Goal: Information Seeking & Learning: Learn about a topic

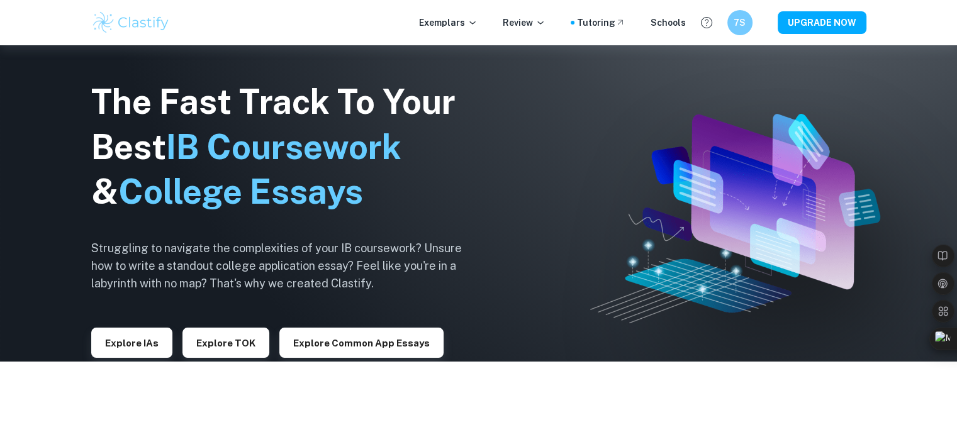
scroll to position [78, 0]
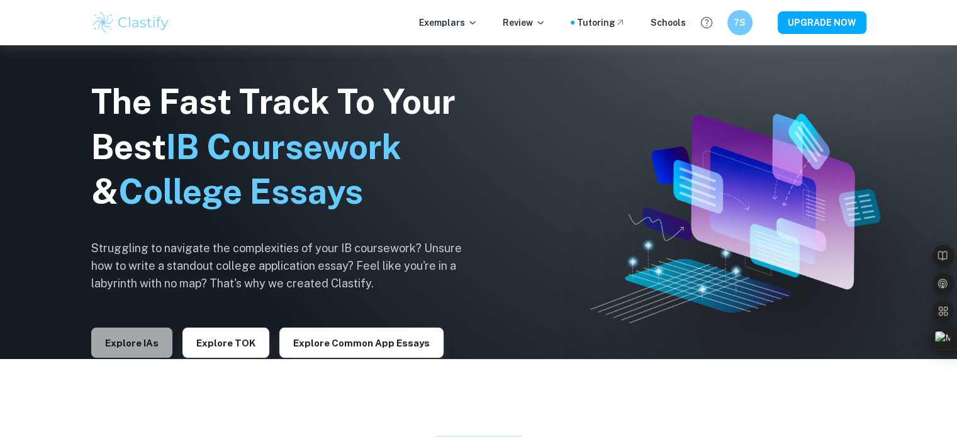
click at [146, 340] on button "Explore IAs" at bounding box center [131, 343] width 81 height 30
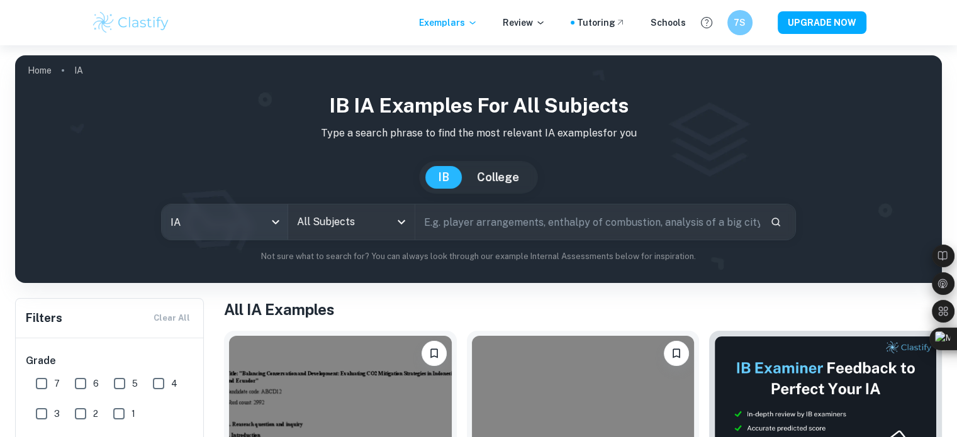
click at [229, 231] on body "We value your privacy We use cookies to enhance your browsing experience, serve…" at bounding box center [478, 263] width 957 height 437
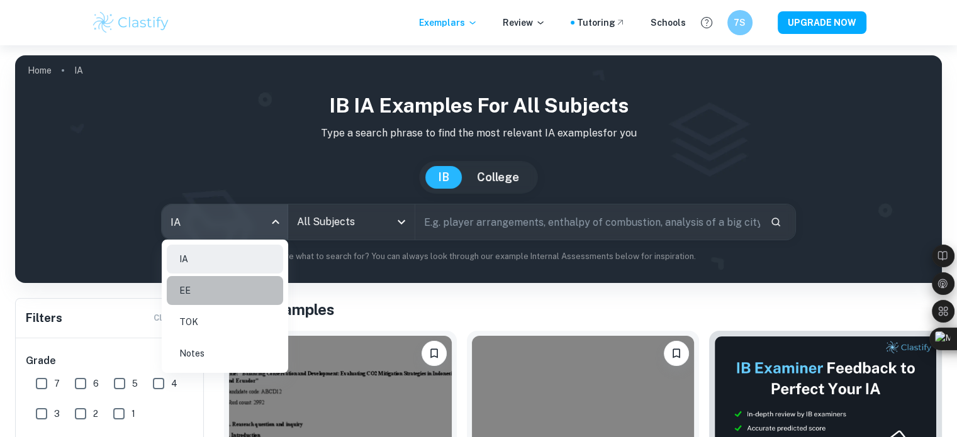
click at [201, 295] on li "EE" at bounding box center [225, 290] width 116 height 29
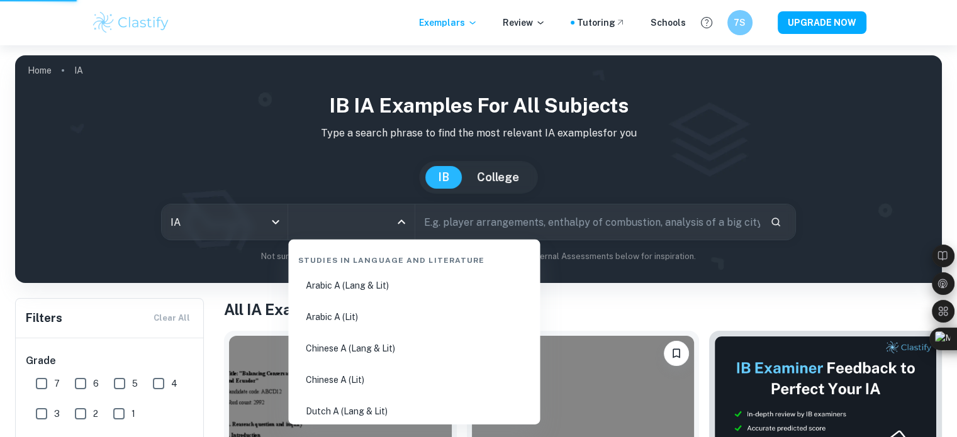
click at [322, 217] on input "All Subjects" at bounding box center [342, 222] width 96 height 24
type input "ee"
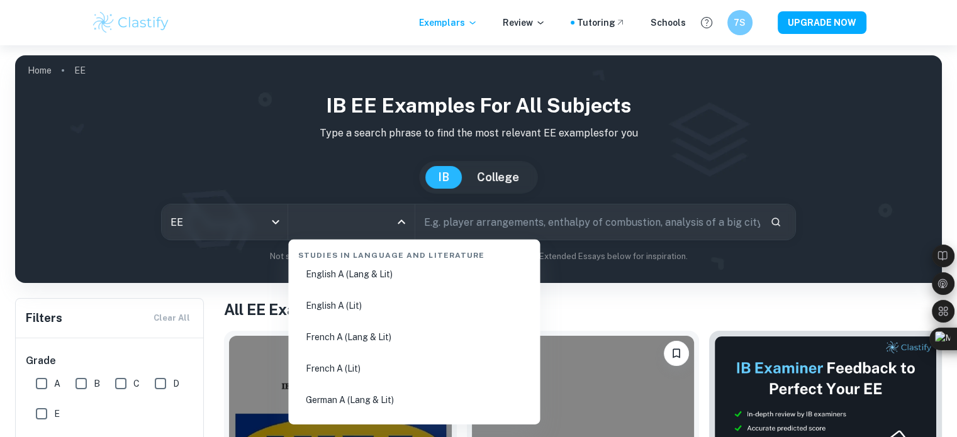
scroll to position [169, 0]
click at [365, 291] on li "English A (Lang & Lit)" at bounding box center [414, 305] width 242 height 29
type input "English A (Lang & Lit)"
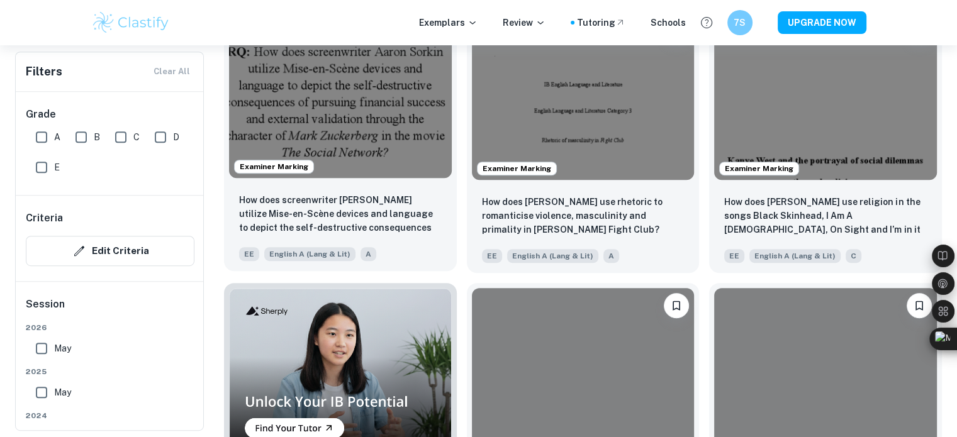
scroll to position [599, 0]
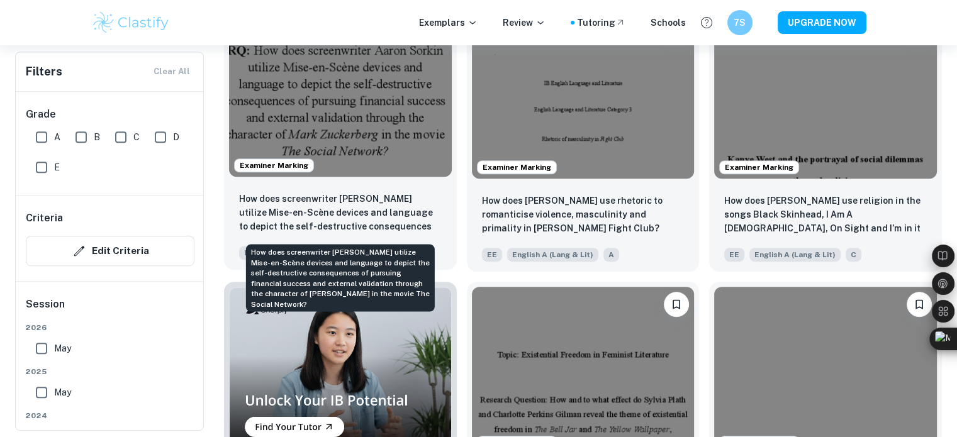
click at [345, 216] on p "How does screenwriter [PERSON_NAME] utilize Mise-en-Scène devices and language …" at bounding box center [340, 213] width 203 height 43
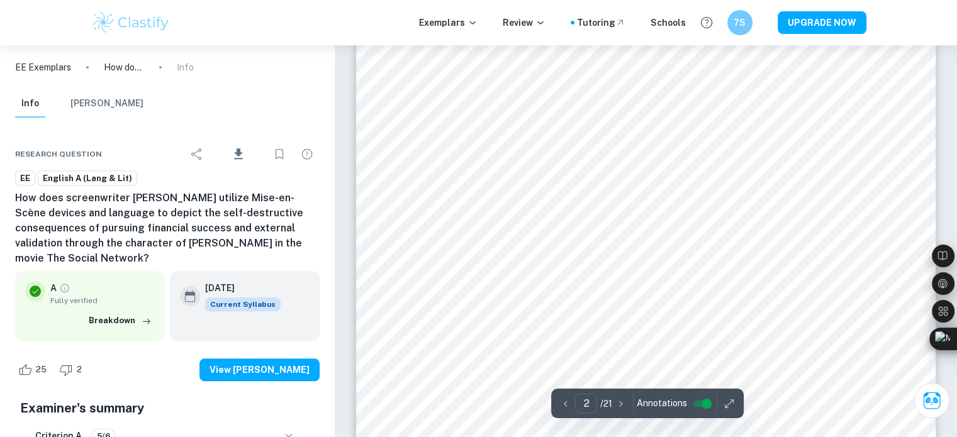
scroll to position [1011, 0]
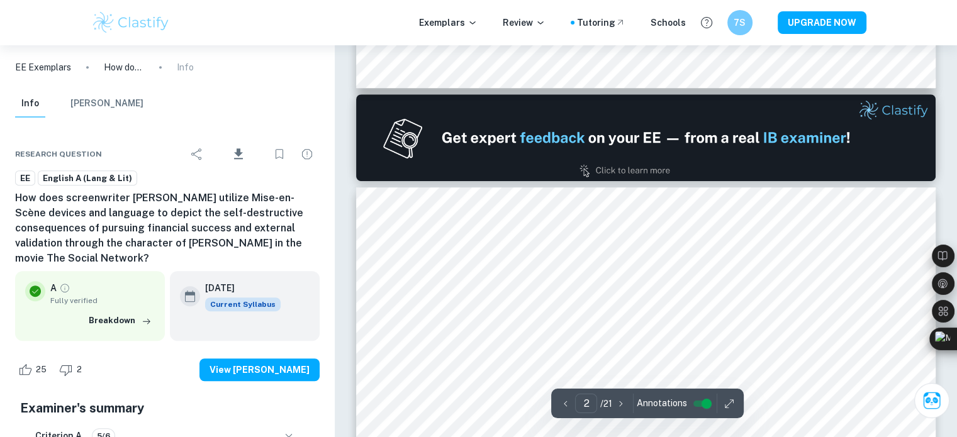
type input "1"
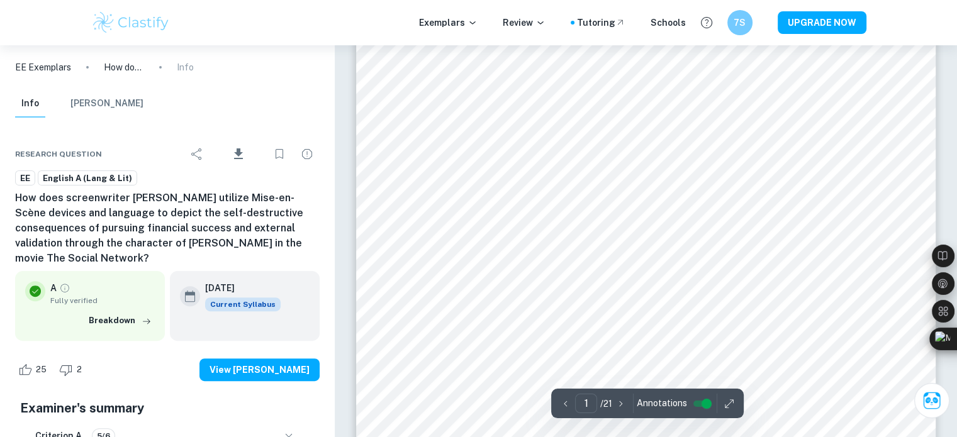
scroll to position [0, 0]
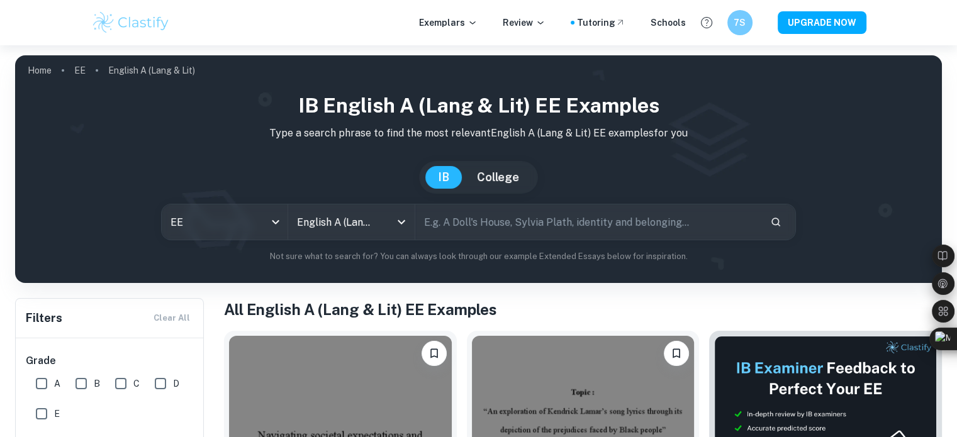
click at [494, 226] on input "text" at bounding box center [587, 221] width 345 height 35
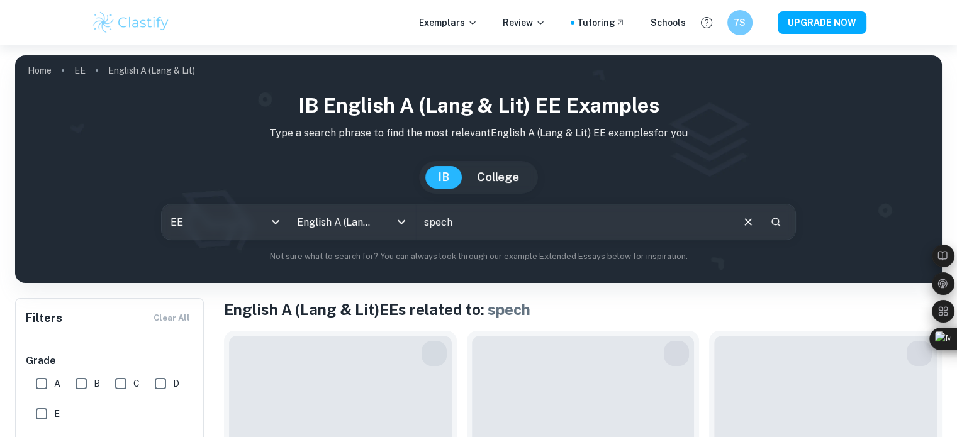
click at [502, 222] on input "spech" at bounding box center [573, 221] width 316 height 35
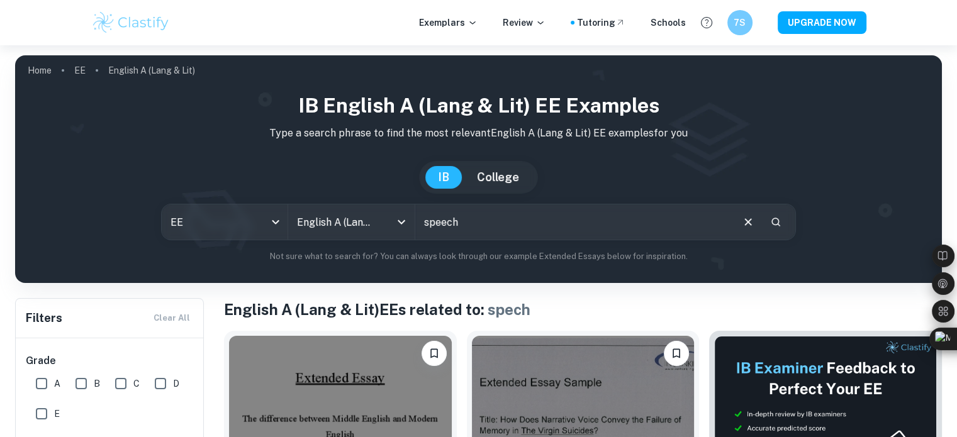
type input "speech"
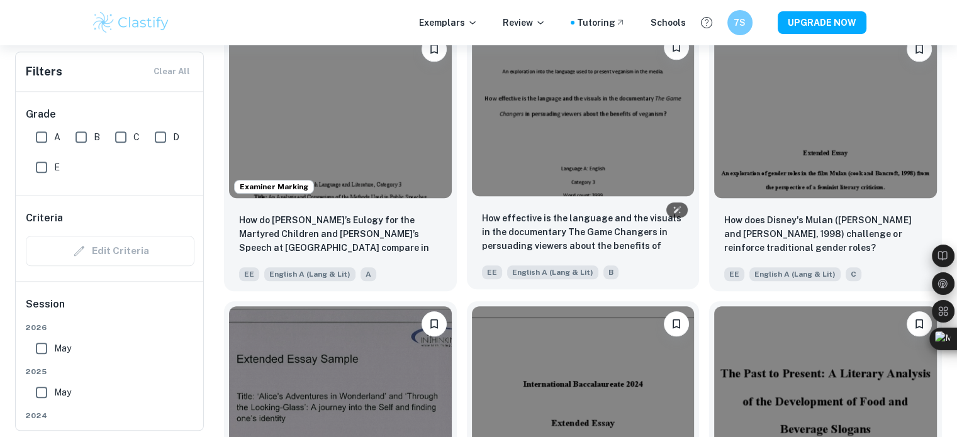
scroll to position [1130, 0]
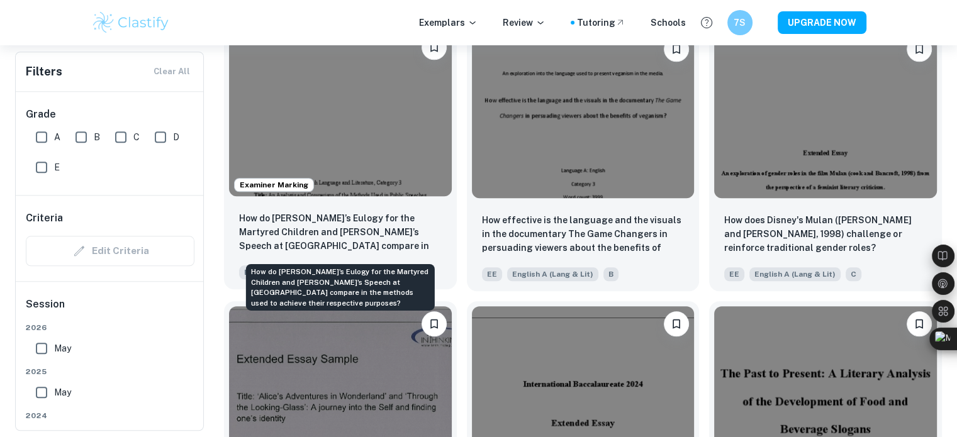
click at [389, 232] on p "How do [PERSON_NAME]’s Eulogy for the Martyred Children and [PERSON_NAME]’s Spe…" at bounding box center [340, 232] width 203 height 43
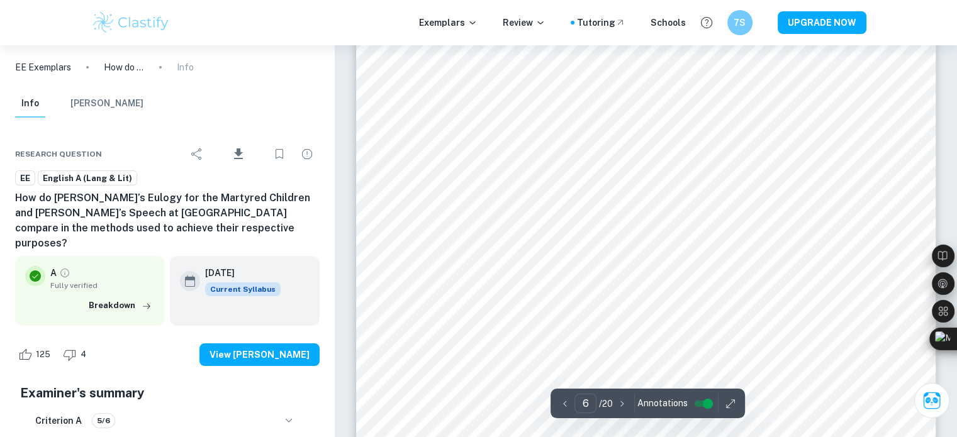
scroll to position [4696, 0]
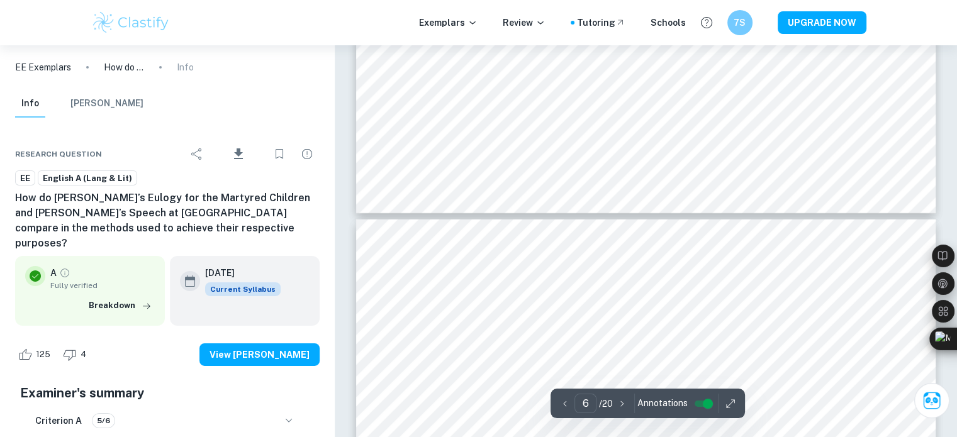
type input "5"
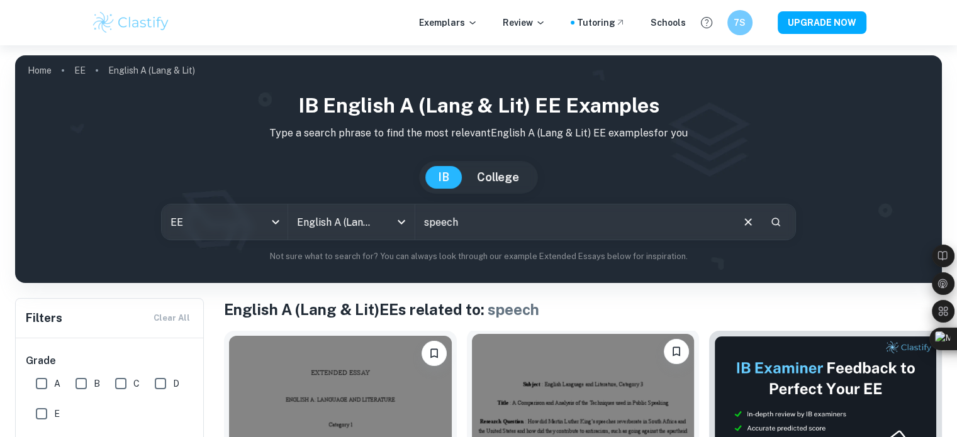
click at [681, 433] on img at bounding box center [583, 417] width 223 height 167
